Goal: Communication & Community: Answer question/provide support

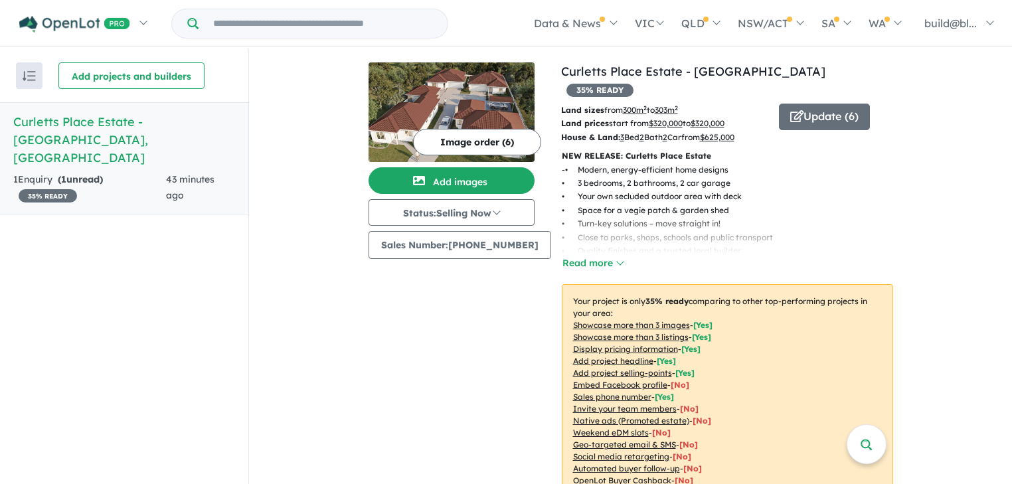
click at [96, 173] on strong "( 1 unread)" at bounding box center [80, 179] width 45 height 12
click at [114, 120] on h5 "Curletts Place Estate - Lara , VIC" at bounding box center [124, 140] width 222 height 54
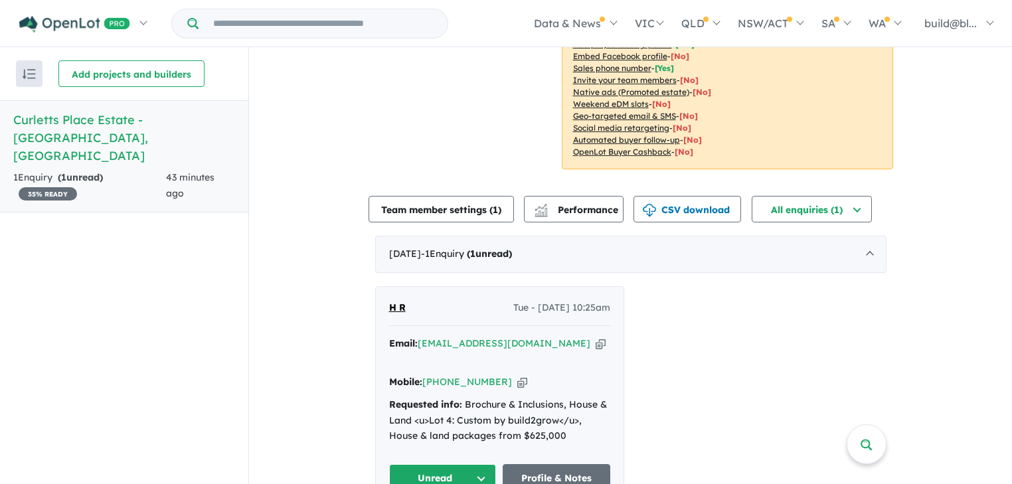
scroll to position [344, 0]
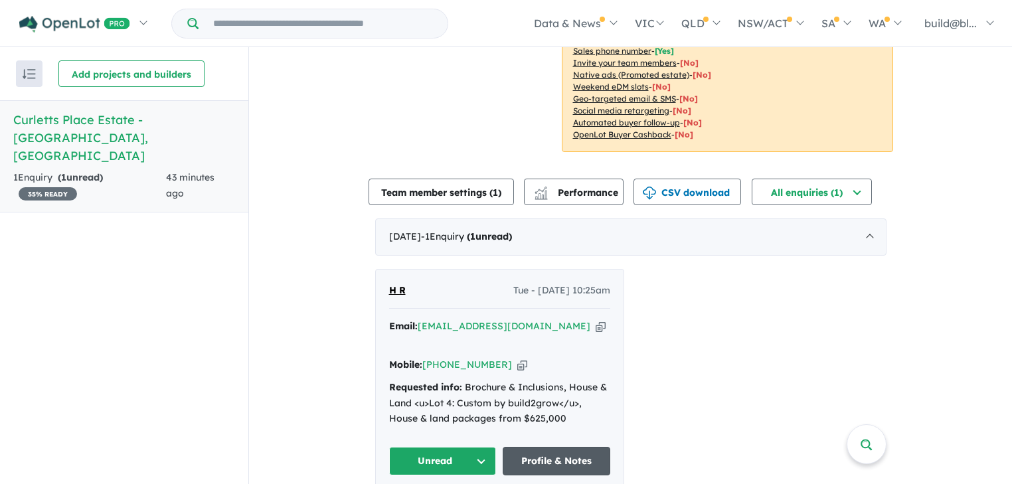
click at [559, 447] on link "Profile & Notes" at bounding box center [557, 461] width 108 height 29
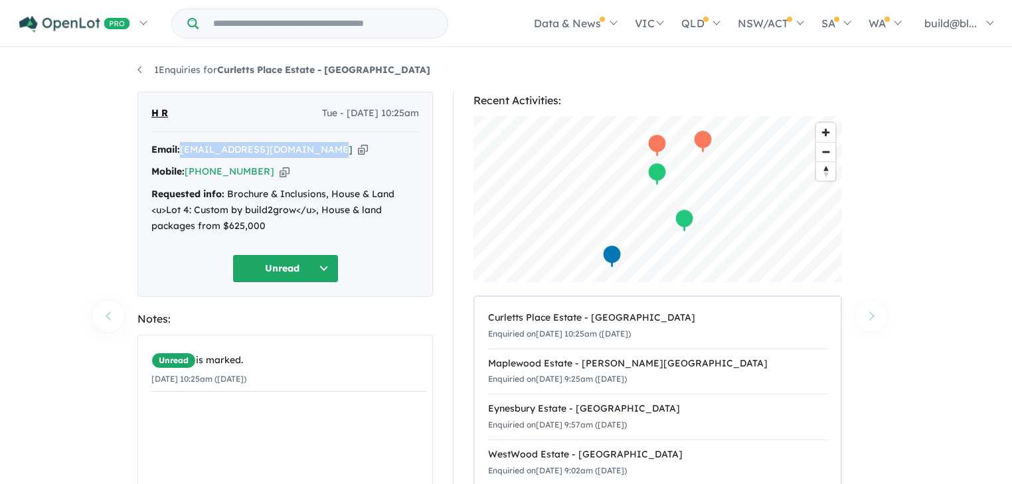
drag, startPoint x: 328, startPoint y: 149, endPoint x: 183, endPoint y: 153, distance: 144.9
click at [183, 153] on div "Email: [EMAIL_ADDRESS][DOMAIN_NAME] Copied!" at bounding box center [285, 150] width 268 height 16
copy a%20Curletts%20Place%20Estate%20-%20Lara"] "[EMAIL_ADDRESS][DOMAIN_NAME]"
